Goal: Task Accomplishment & Management: Use online tool/utility

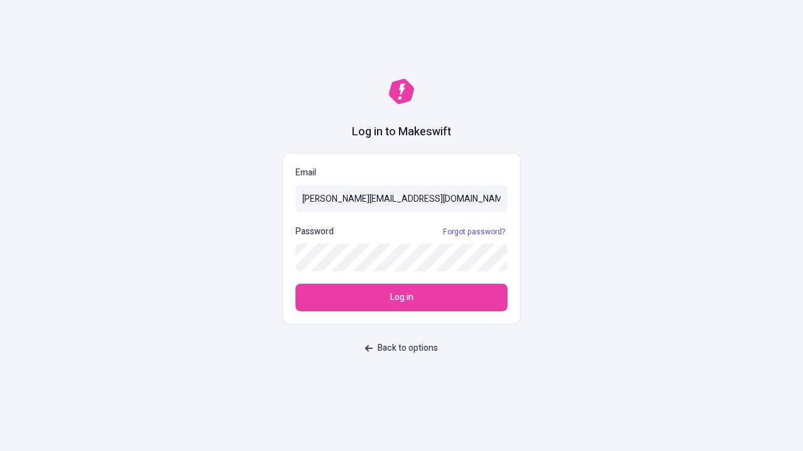
type input "[PERSON_NAME][EMAIL_ADDRESS][DOMAIN_NAME]"
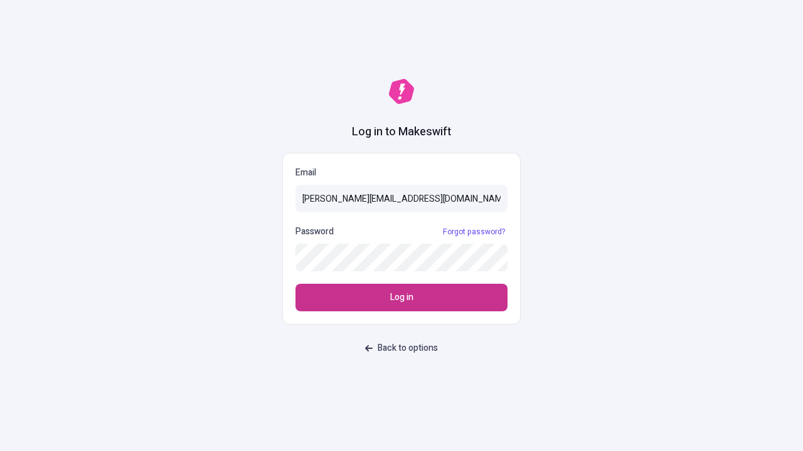
click at [401, 298] on span "Log in" at bounding box center [401, 298] width 23 height 14
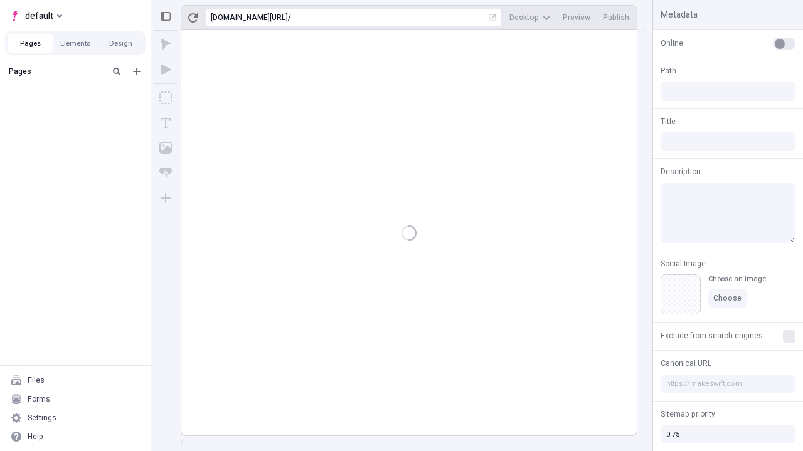
type input "/deep-link-tenuis"
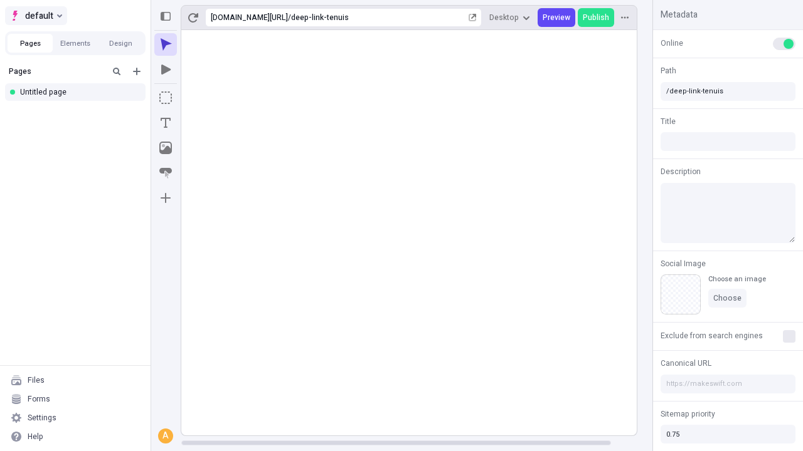
click at [35, 16] on span "default" at bounding box center [39, 15] width 28 height 15
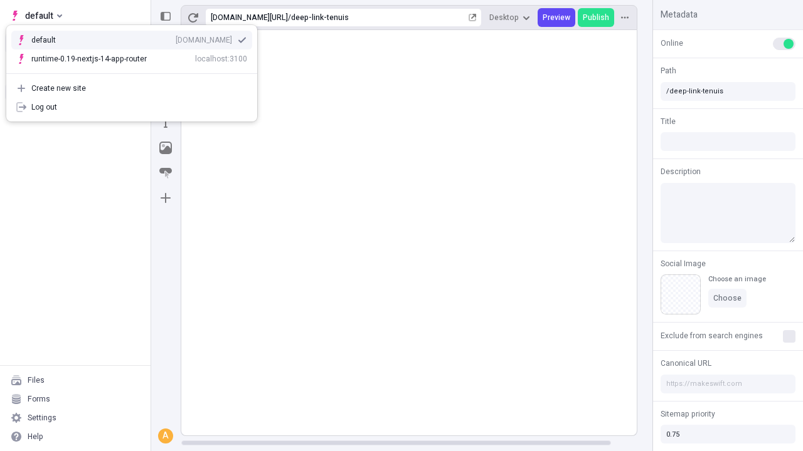
click at [132, 88] on div "Create new site" at bounding box center [139, 88] width 216 height 10
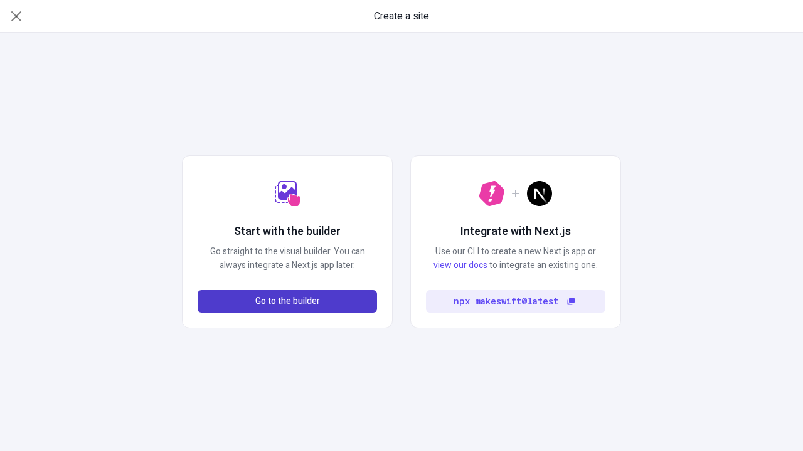
click at [287, 302] on span "Go to the builder" at bounding box center [287, 302] width 65 height 14
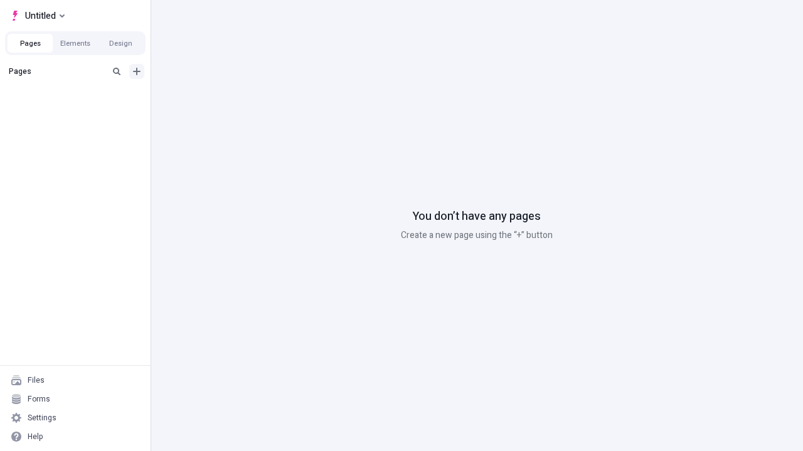
click at [137, 71] on icon "Add new" at bounding box center [137, 72] width 8 height 8
click at [79, 112] on div "Blank page" at bounding box center [79, 112] width 120 height 19
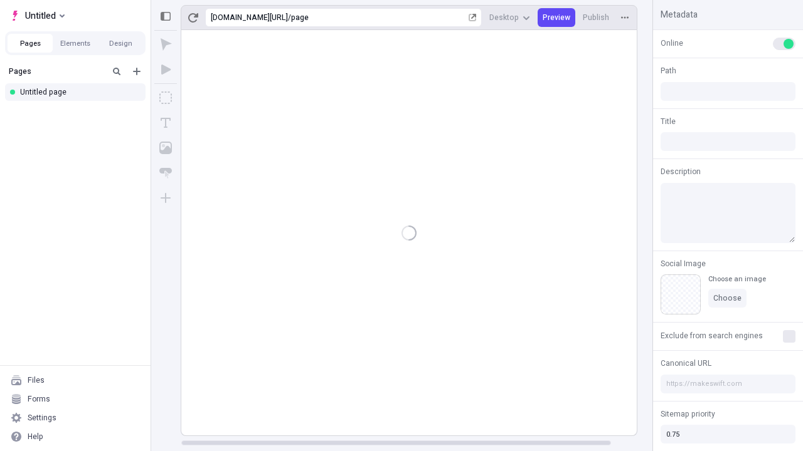
type input "/page"
click at [596, 18] on span "Publish" at bounding box center [596, 18] width 26 height 10
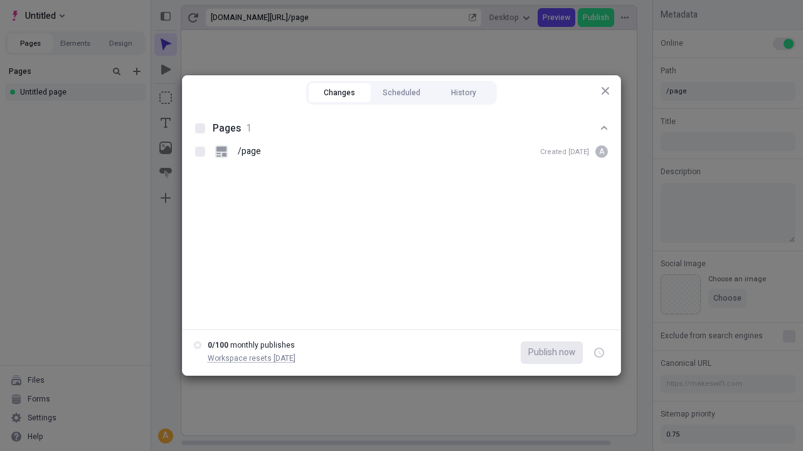
click at [339, 93] on button "Changes" at bounding box center [340, 92] width 62 height 19
click at [200, 129] on div at bounding box center [200, 129] width 10 height 10
checkbox input "true"
click at [599, 353] on icon "button" at bounding box center [599, 353] width 3 height 4
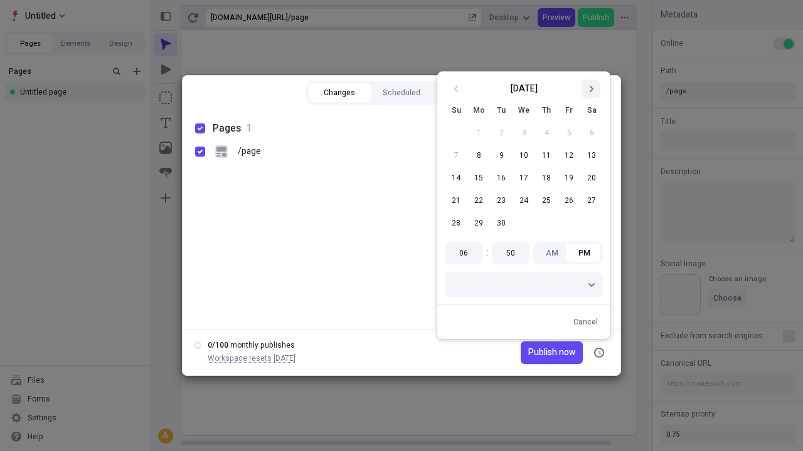
click at [591, 89] on icon "Go to next month" at bounding box center [591, 89] width 8 height 8
click at [524, 133] on button "1" at bounding box center [523, 133] width 23 height 23
click at [532, 353] on span "Publish now" at bounding box center [551, 353] width 47 height 14
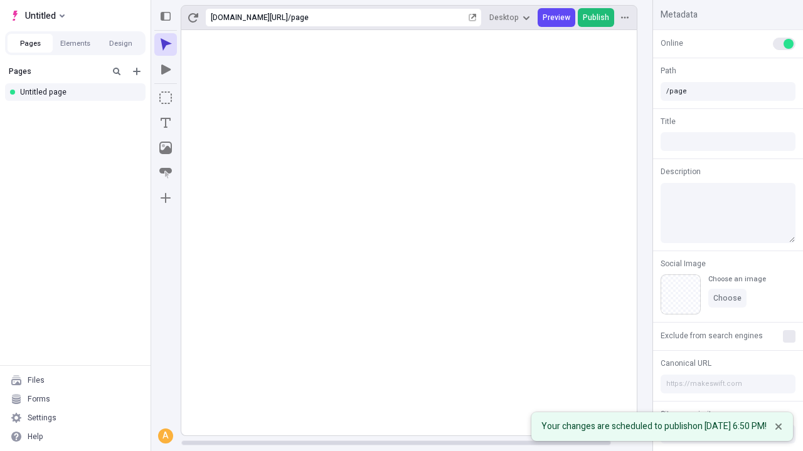
click at [596, 18] on span "Publish" at bounding box center [596, 18] width 26 height 10
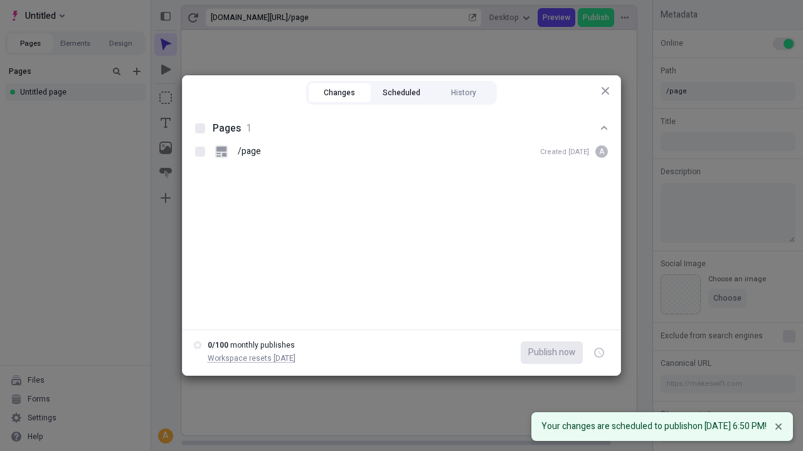
click at [401, 93] on button "Scheduled" at bounding box center [402, 92] width 62 height 19
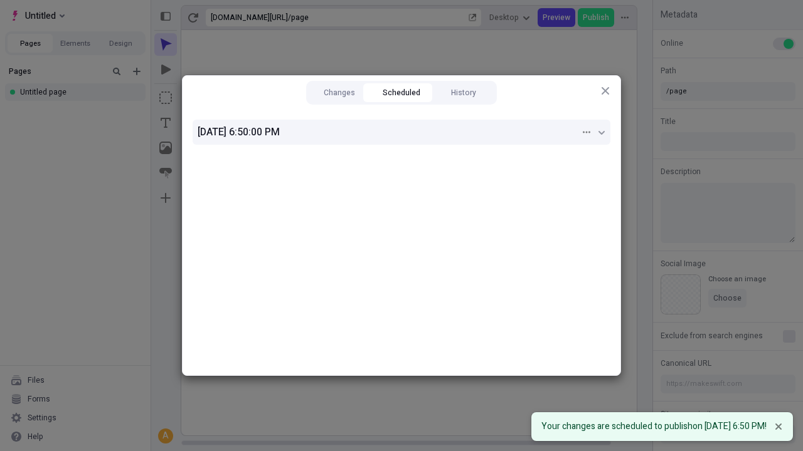
click at [401, 132] on div "10/1/2025, 6:50:00 PM" at bounding box center [389, 132] width 383 height 15
